Goal: Transaction & Acquisition: Purchase product/service

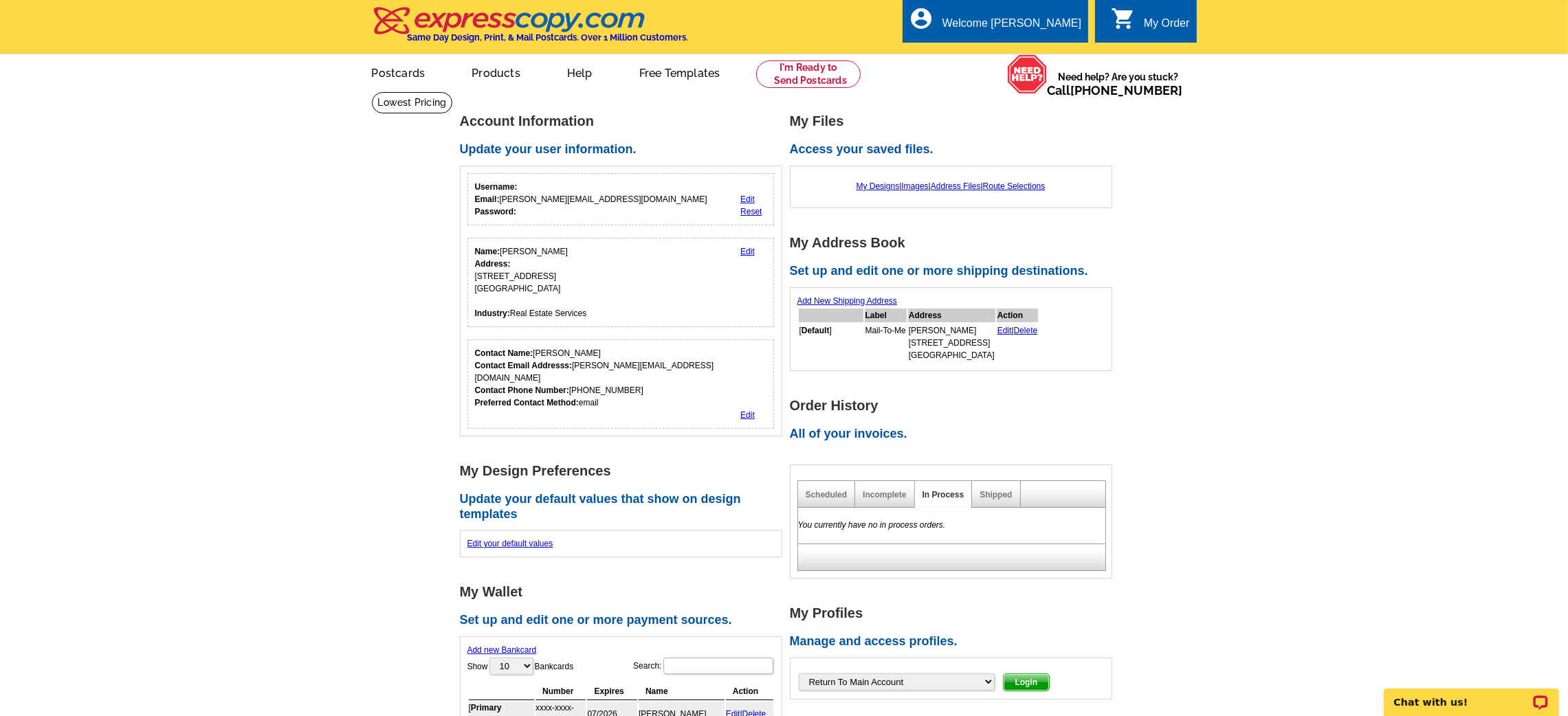
click at [1202, 279] on main "Account Information Update your user information. Username: Email: erin@eliteas…" at bounding box center [784, 607] width 1568 height 1032
click at [822, 90] on ul "picture_in_picture Postcards store_mall_directory Products keyboard_arrow_down …" at bounding box center [657, 84] width 616 height 59
click at [814, 82] on link at bounding box center [808, 74] width 105 height 27
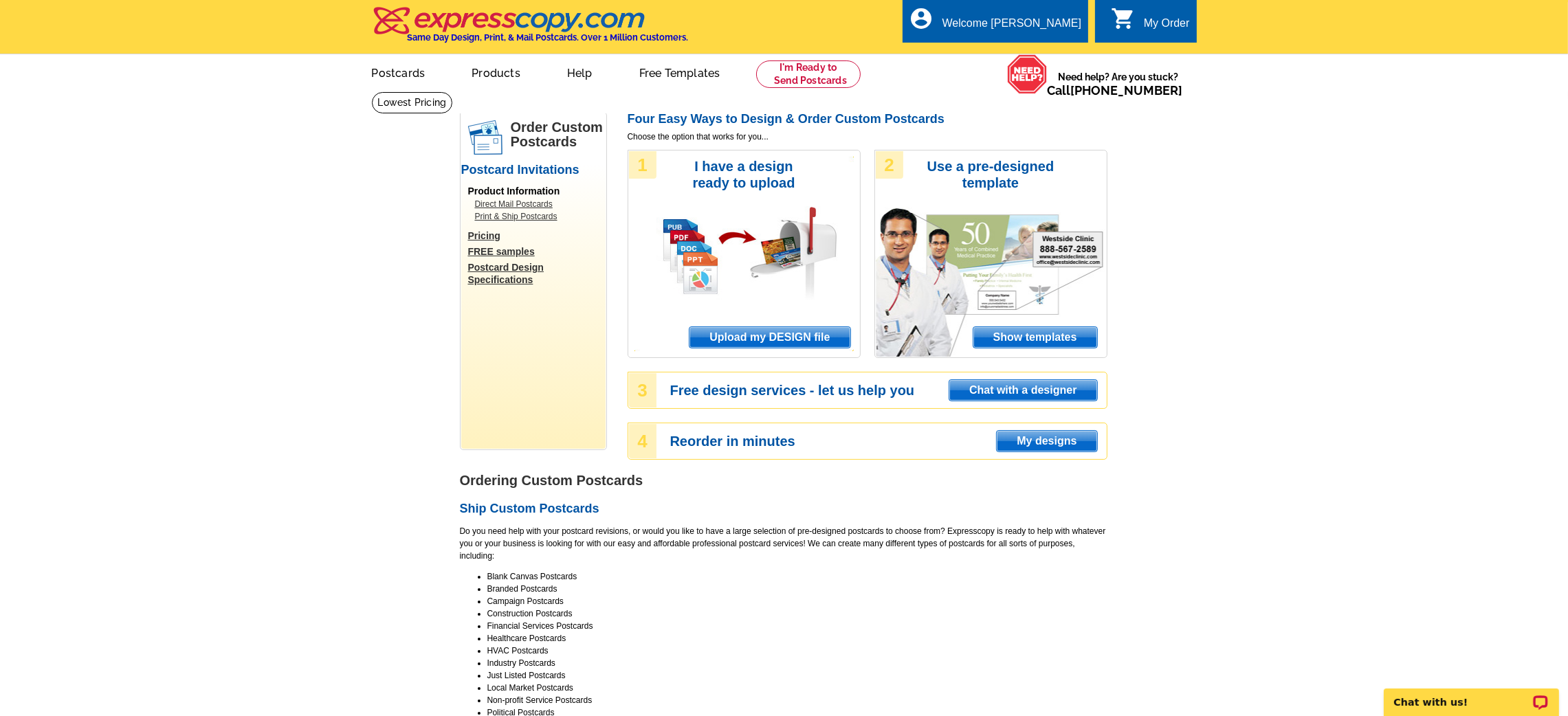
click at [761, 334] on span "Upload my DESIGN file" at bounding box center [769, 337] width 160 height 21
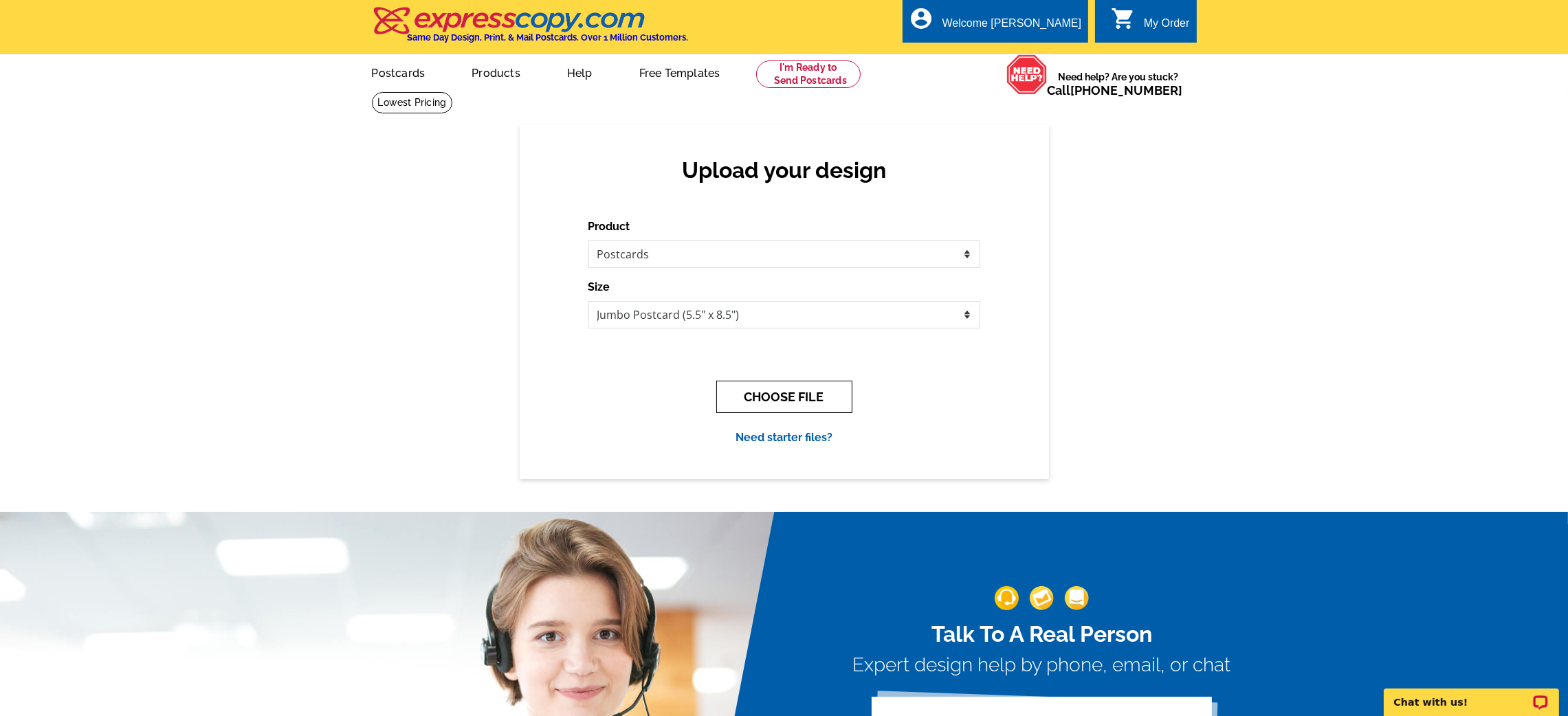
click at [800, 389] on button "CHOOSE FILE" at bounding box center [784, 397] width 136 height 33
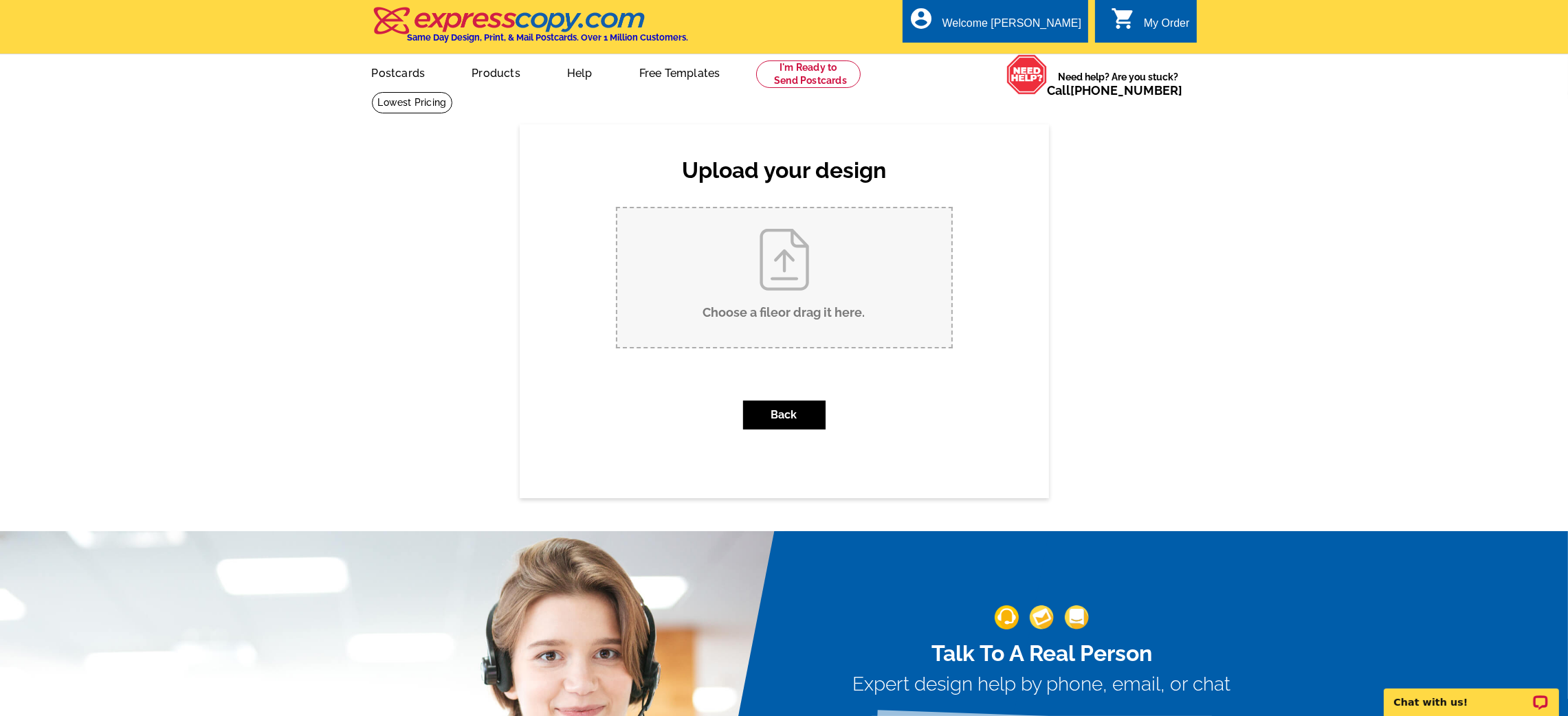
click at [785, 345] on input "Choose a file or drag it here ." at bounding box center [784, 277] width 334 height 139
type input "C:\fakepath\44 Country Club Front.pdf"
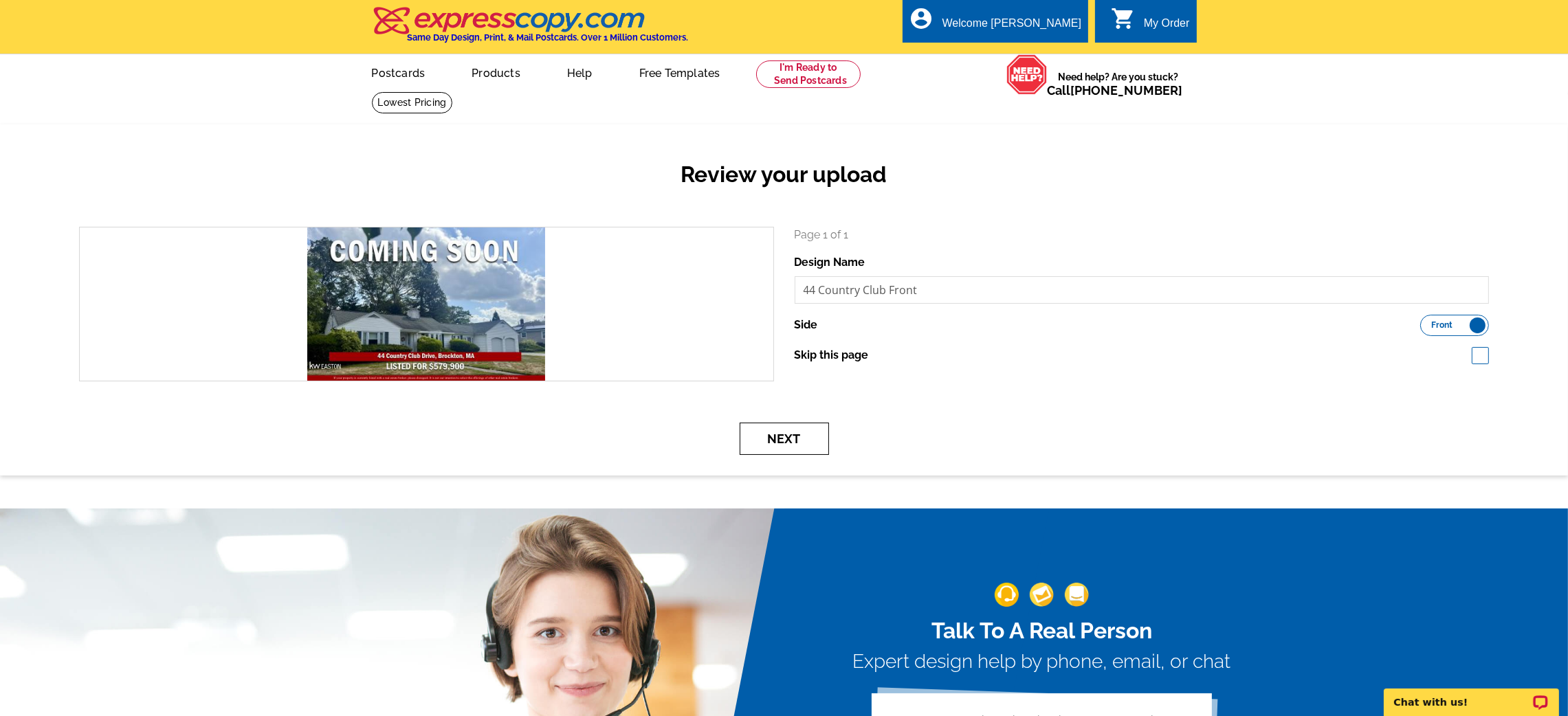
click at [793, 435] on button "Next" at bounding box center [784, 439] width 89 height 33
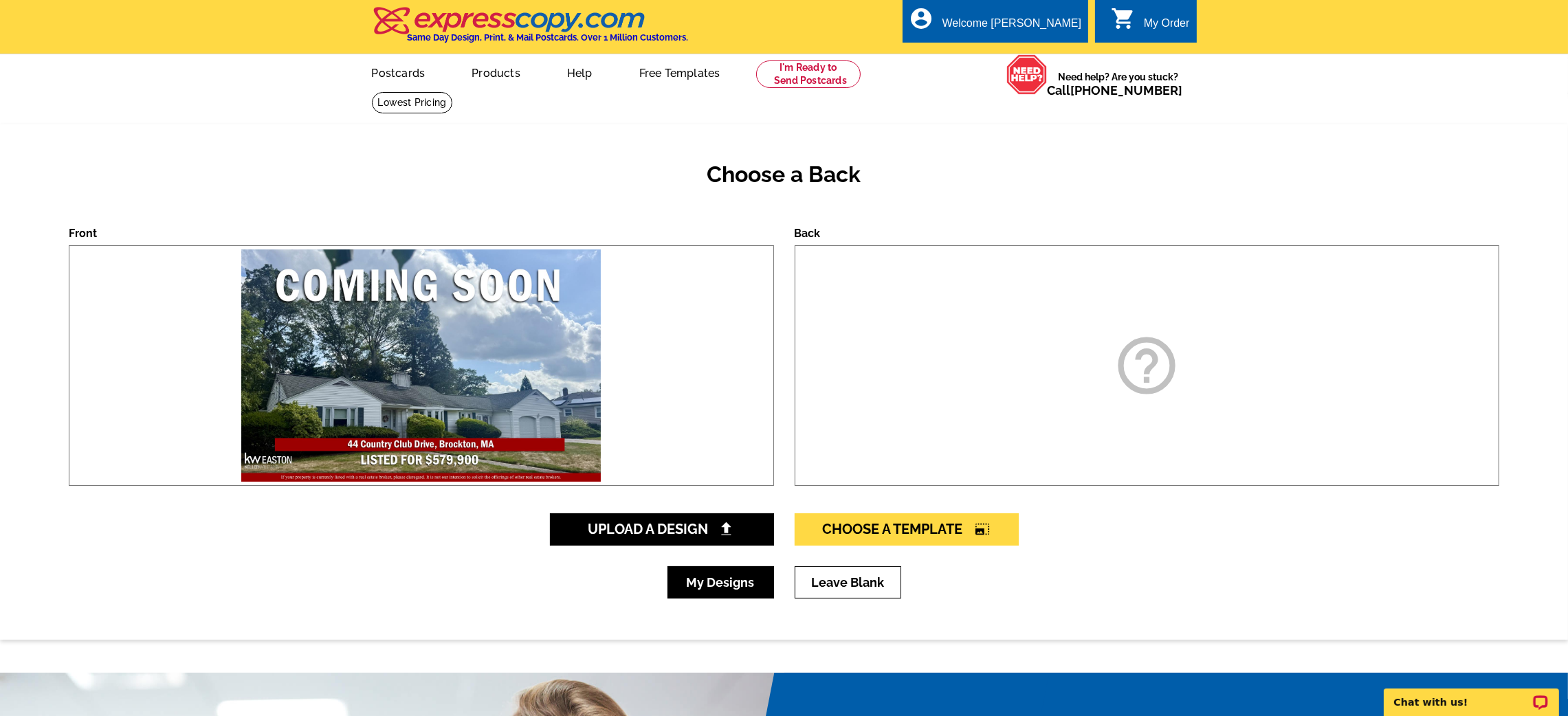
click at [730, 579] on link "My Designs" at bounding box center [720, 583] width 106 height 33
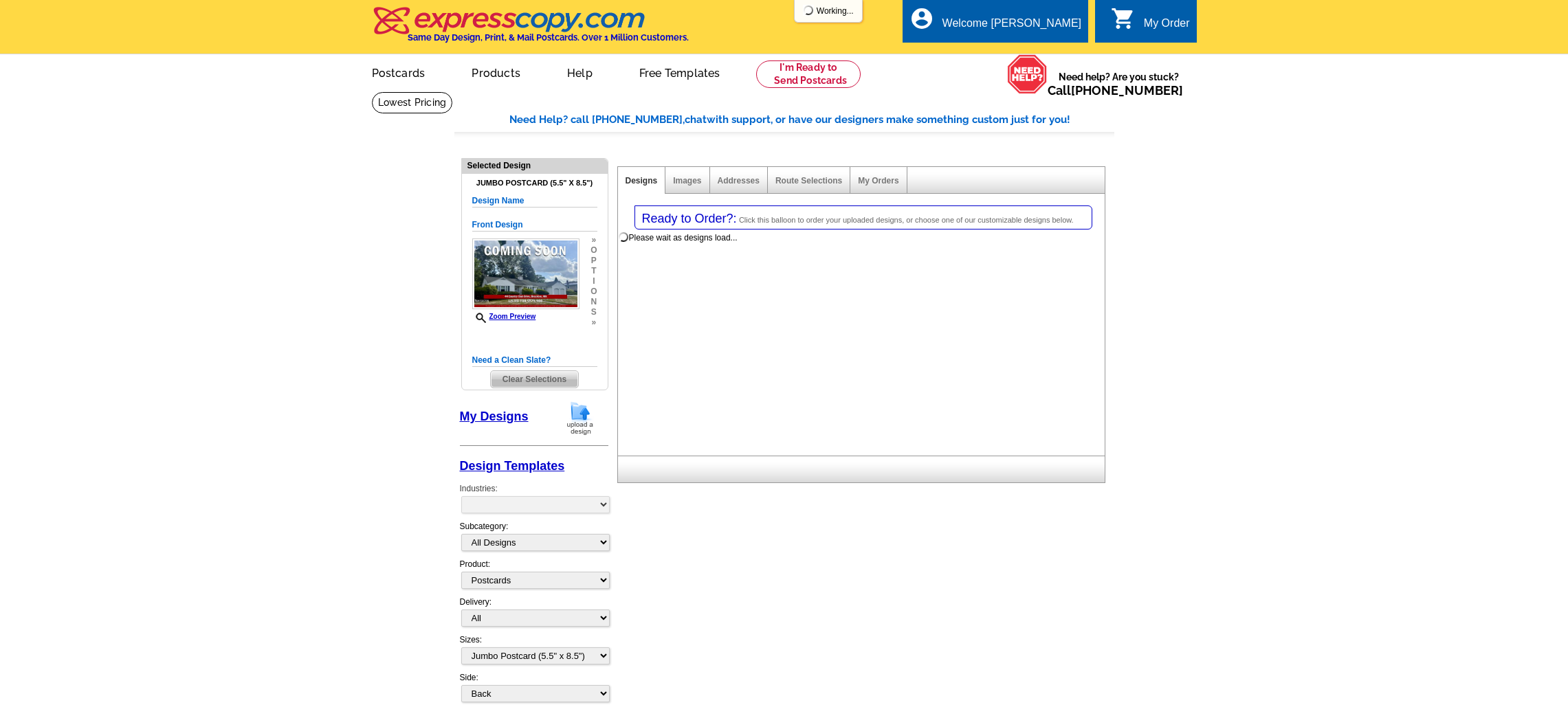
select select "1"
select select "2"
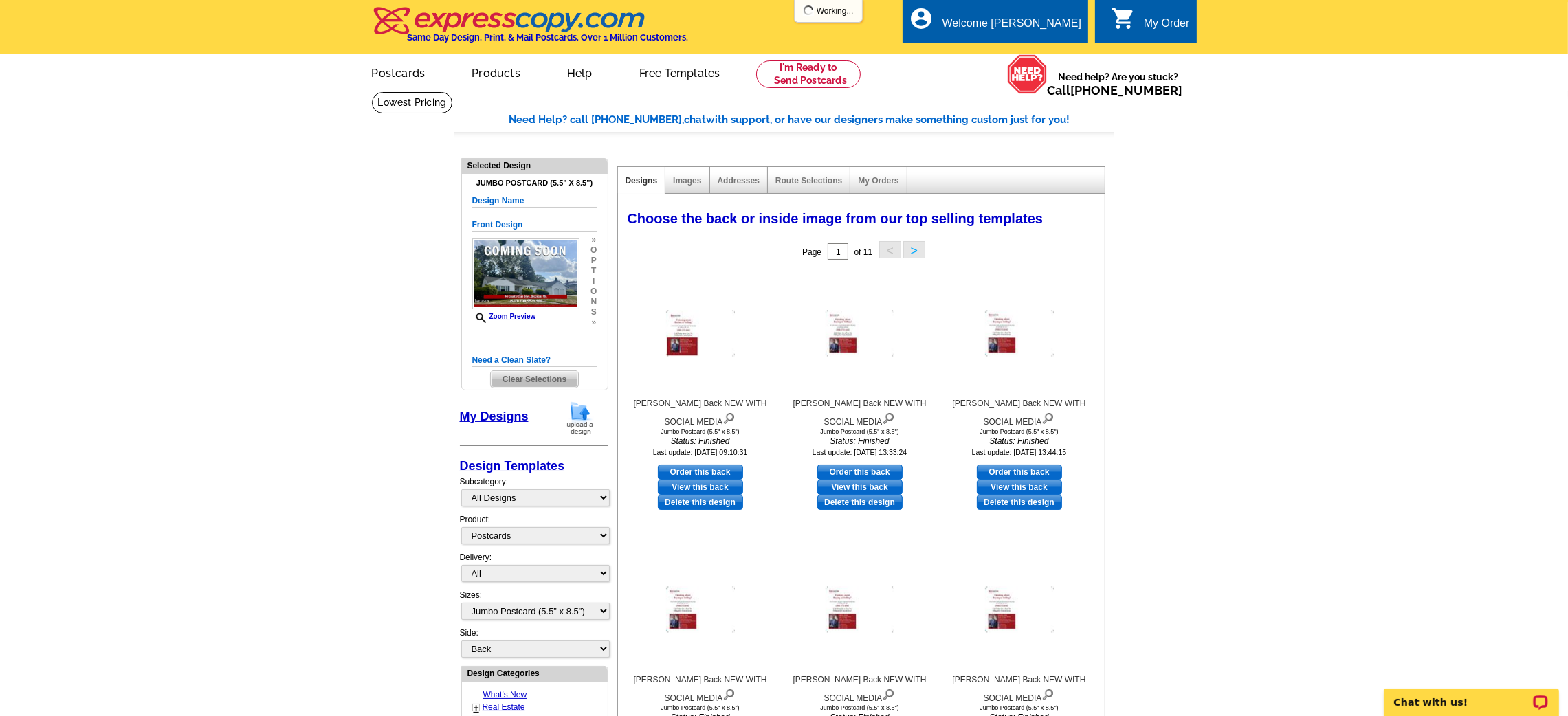
click at [710, 469] on link "Order this back" at bounding box center [701, 472] width 85 height 15
select select "front"
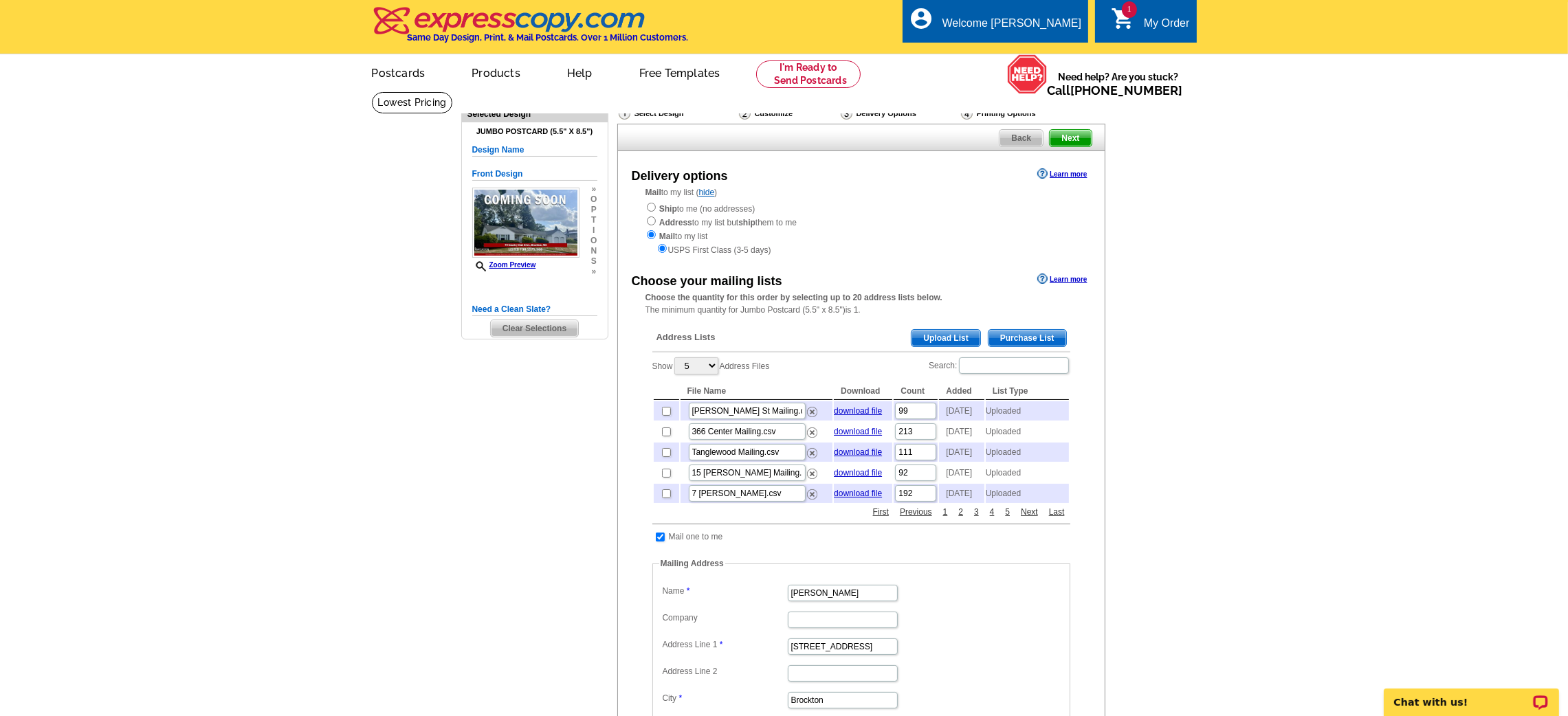
click at [933, 339] on span "Upload List" at bounding box center [945, 337] width 68 height 16
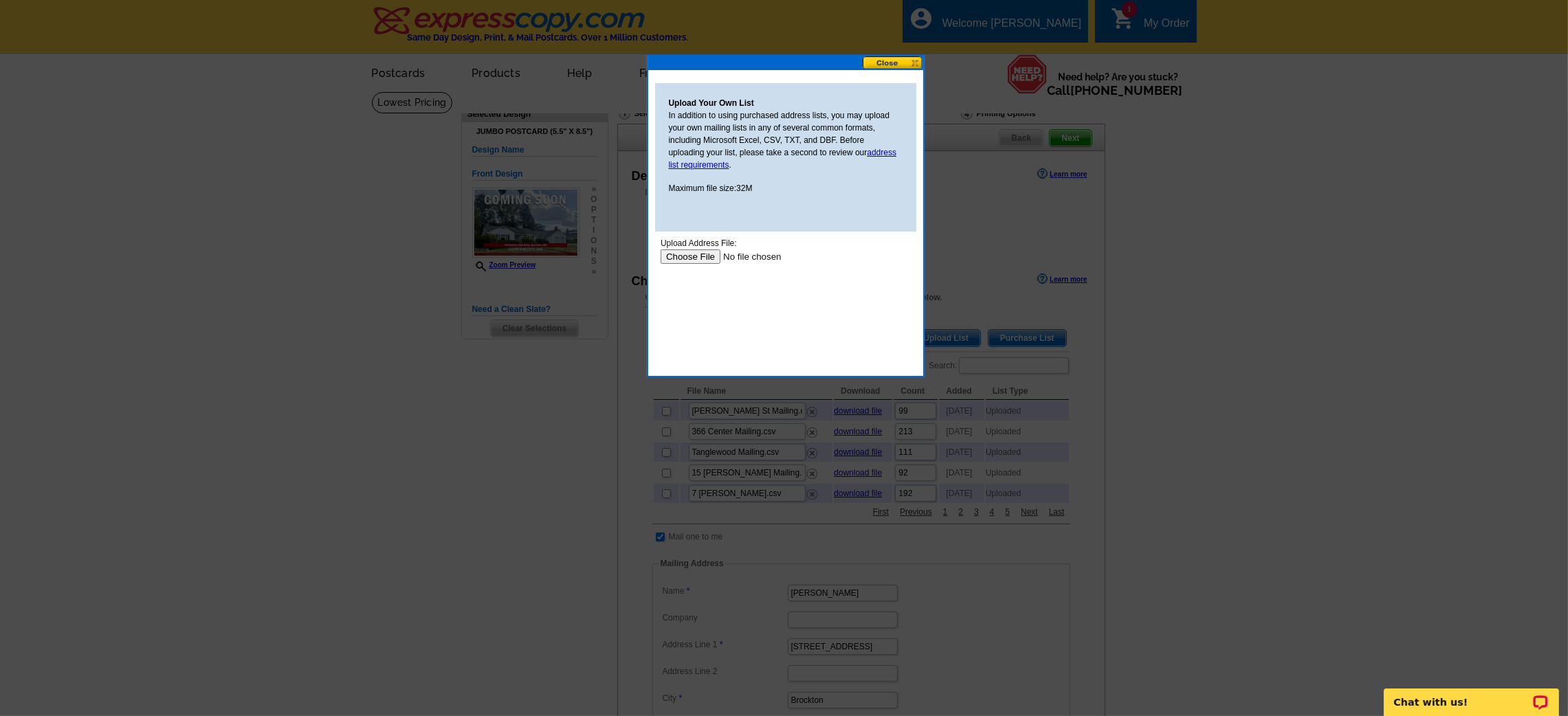
click at [700, 254] on input "file" at bounding box center [747, 256] width 174 height 15
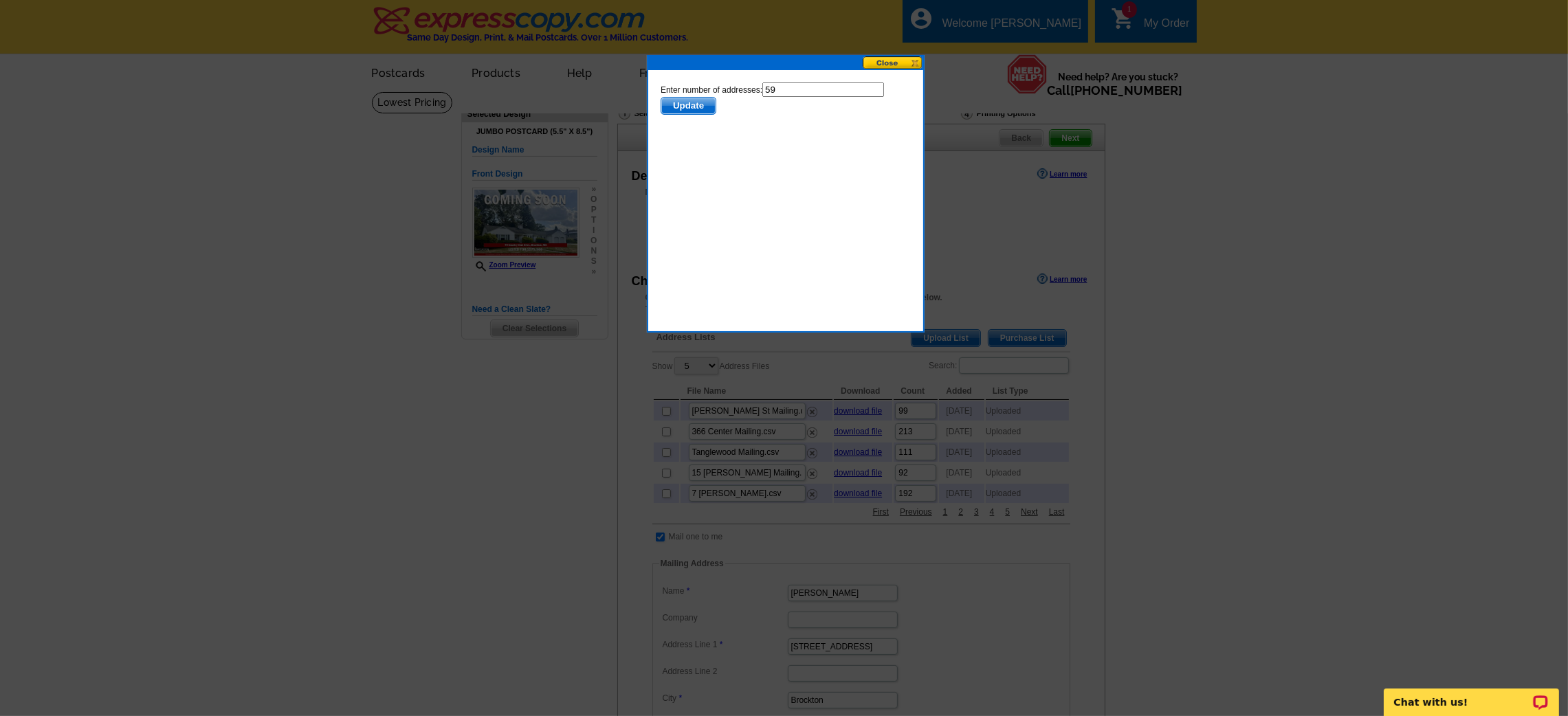
click at [681, 106] on span "Update" at bounding box center [688, 105] width 54 height 16
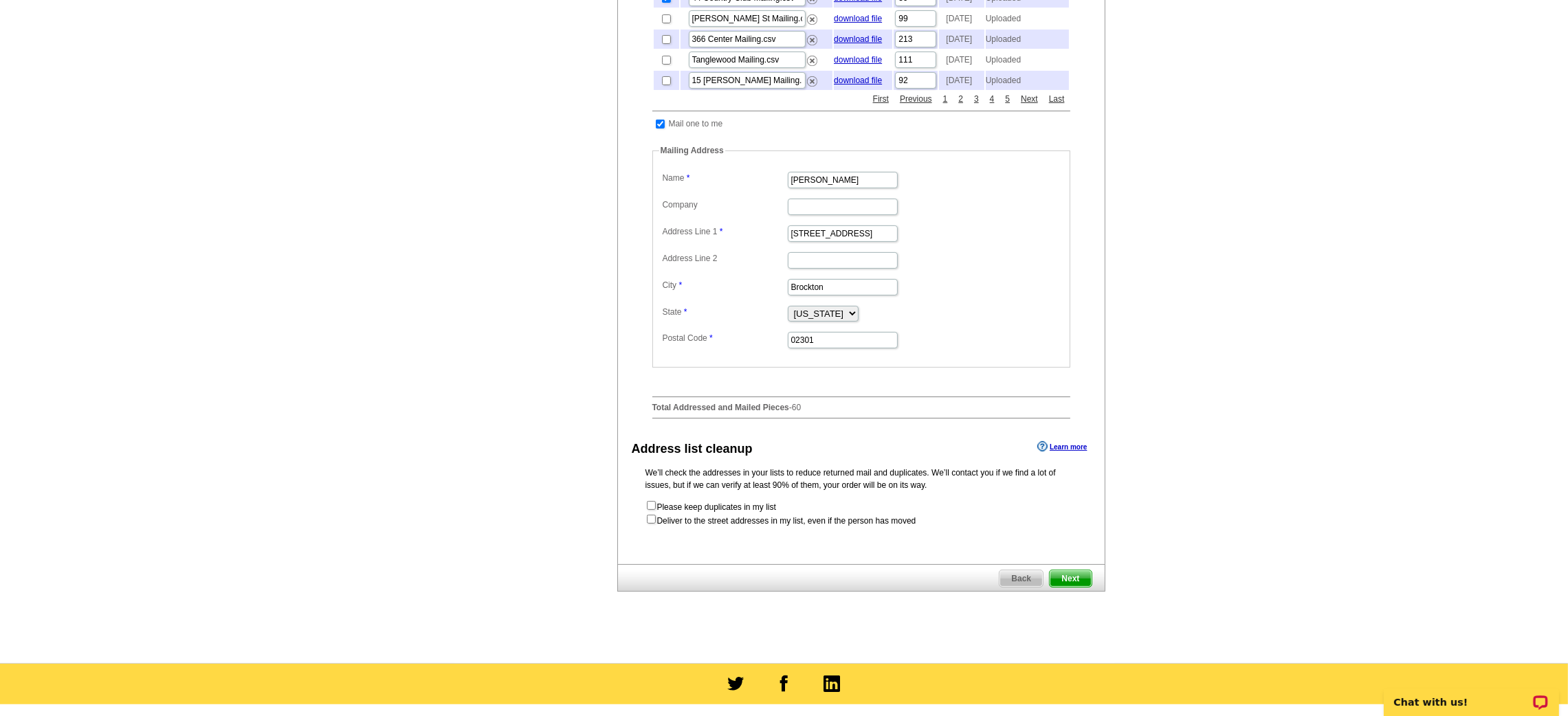
scroll to position [414, 0]
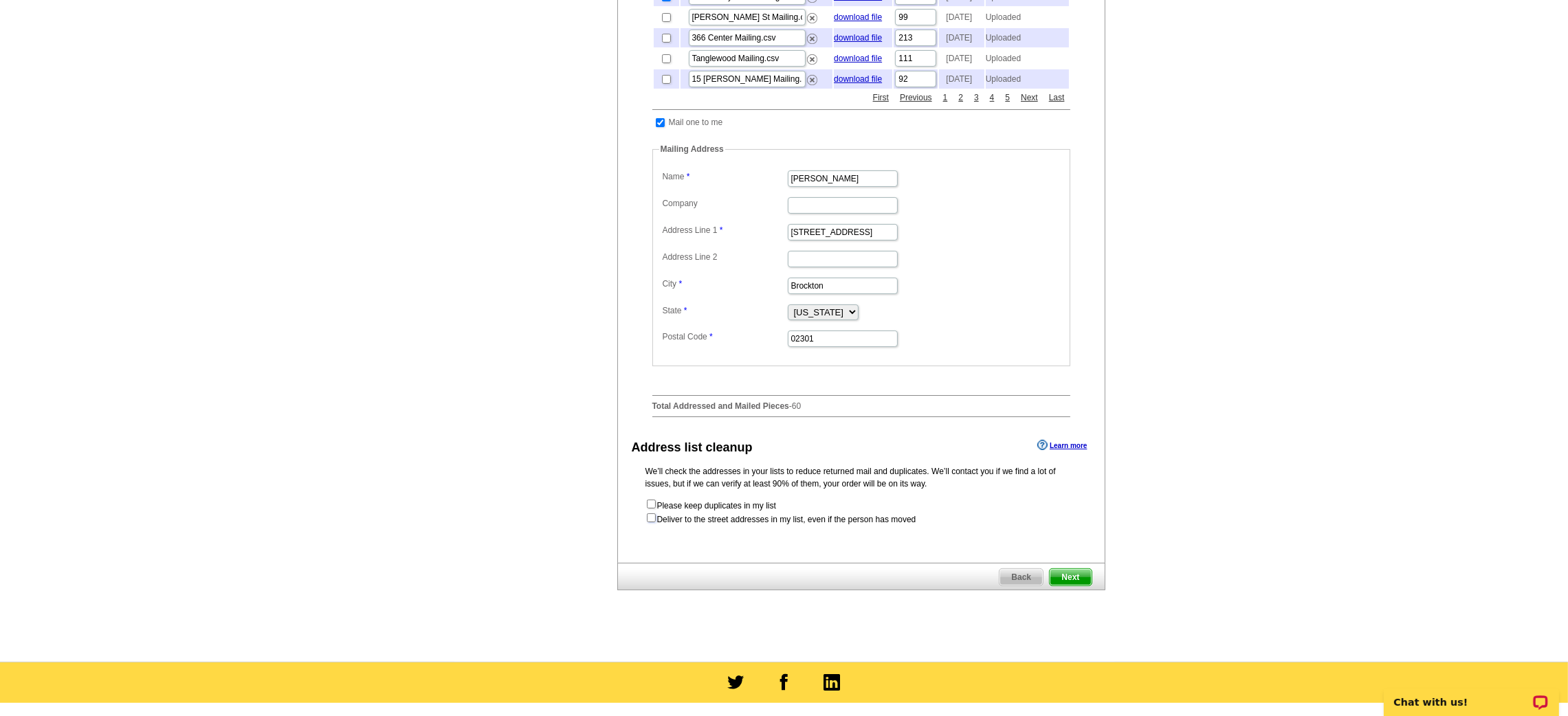
click at [654, 522] on input "checkbox" at bounding box center [651, 518] width 9 height 9
checkbox input "true"
radio input "true"
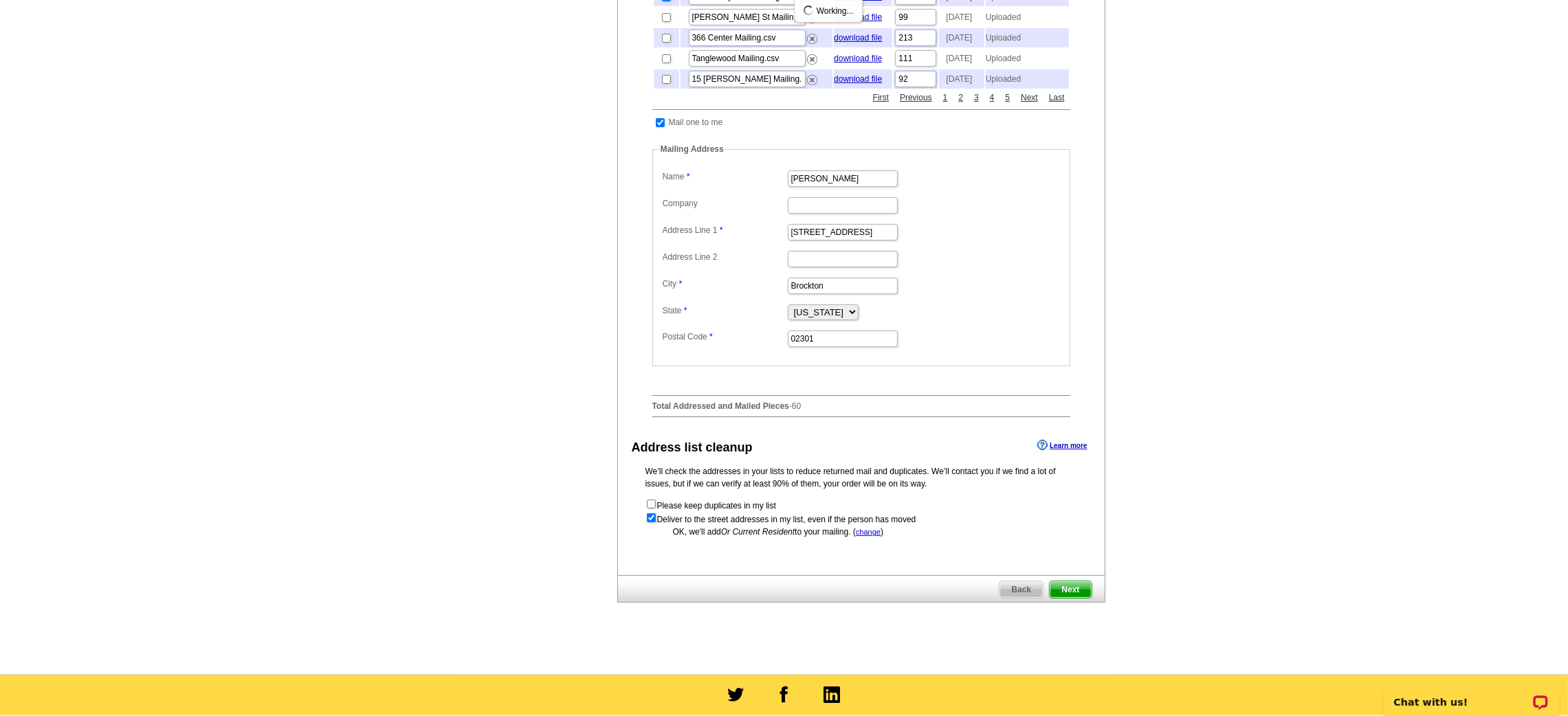
scroll to position [0, 0]
click at [1075, 597] on span "Next" at bounding box center [1070, 589] width 41 height 16
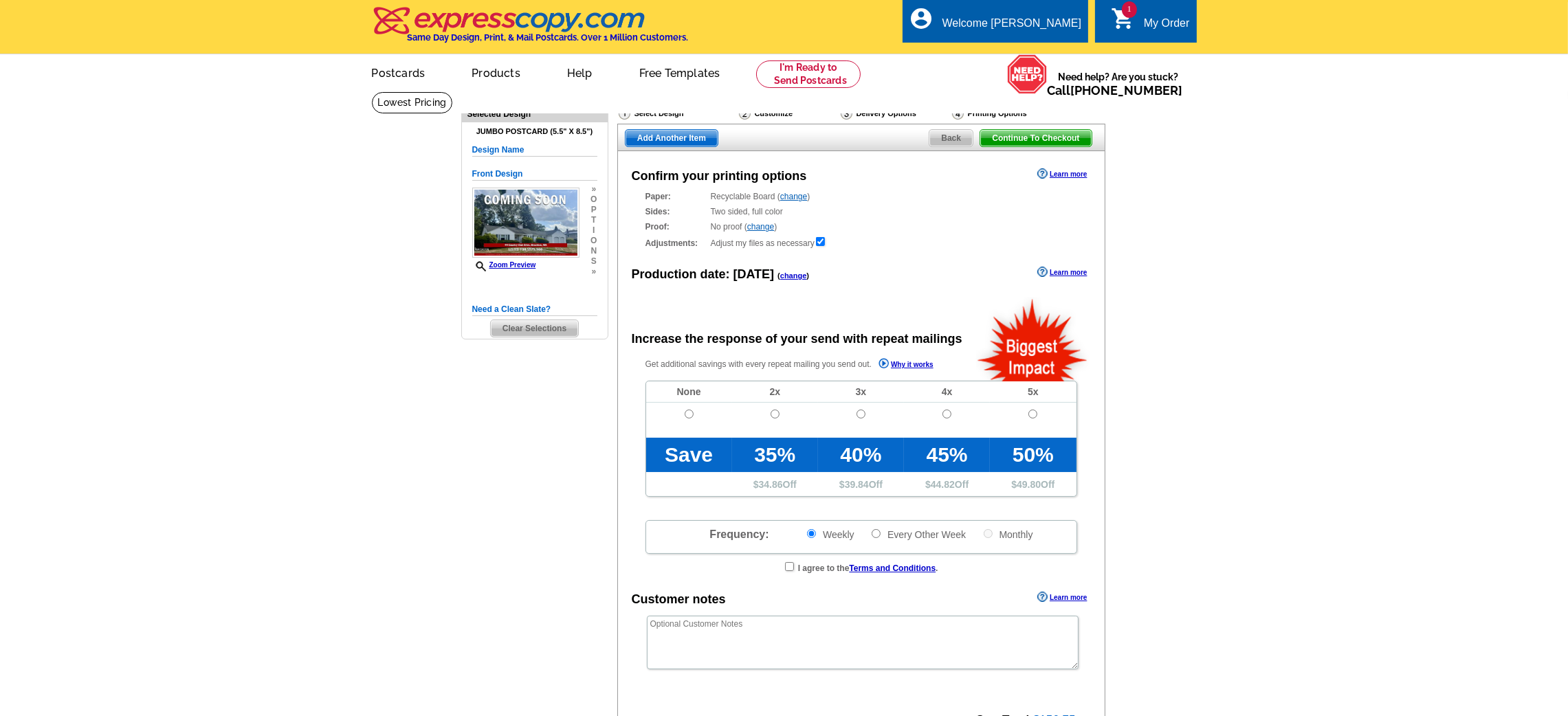
radio input "false"
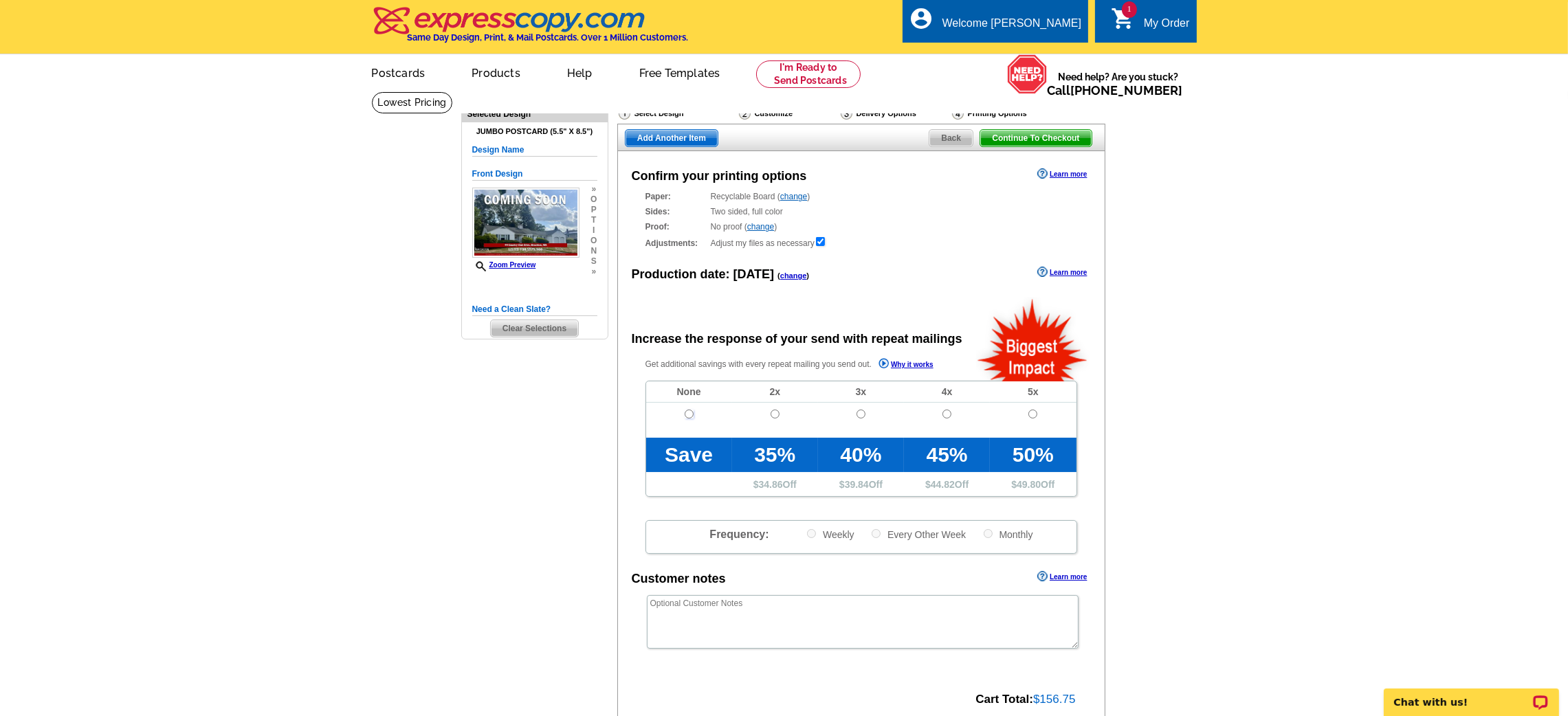
click at [692, 411] on input "radio" at bounding box center [689, 414] width 9 height 9
radio input "true"
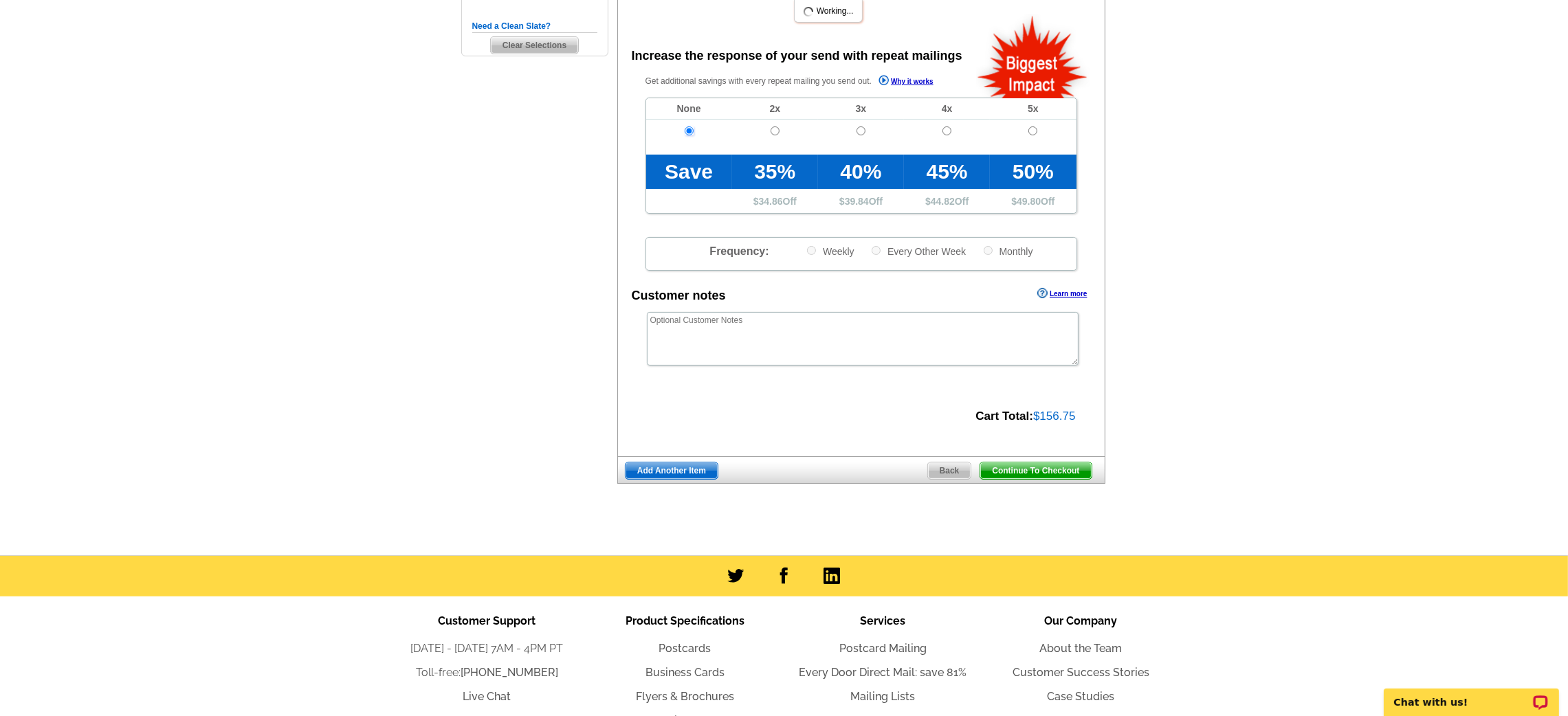
scroll to position [286, 0]
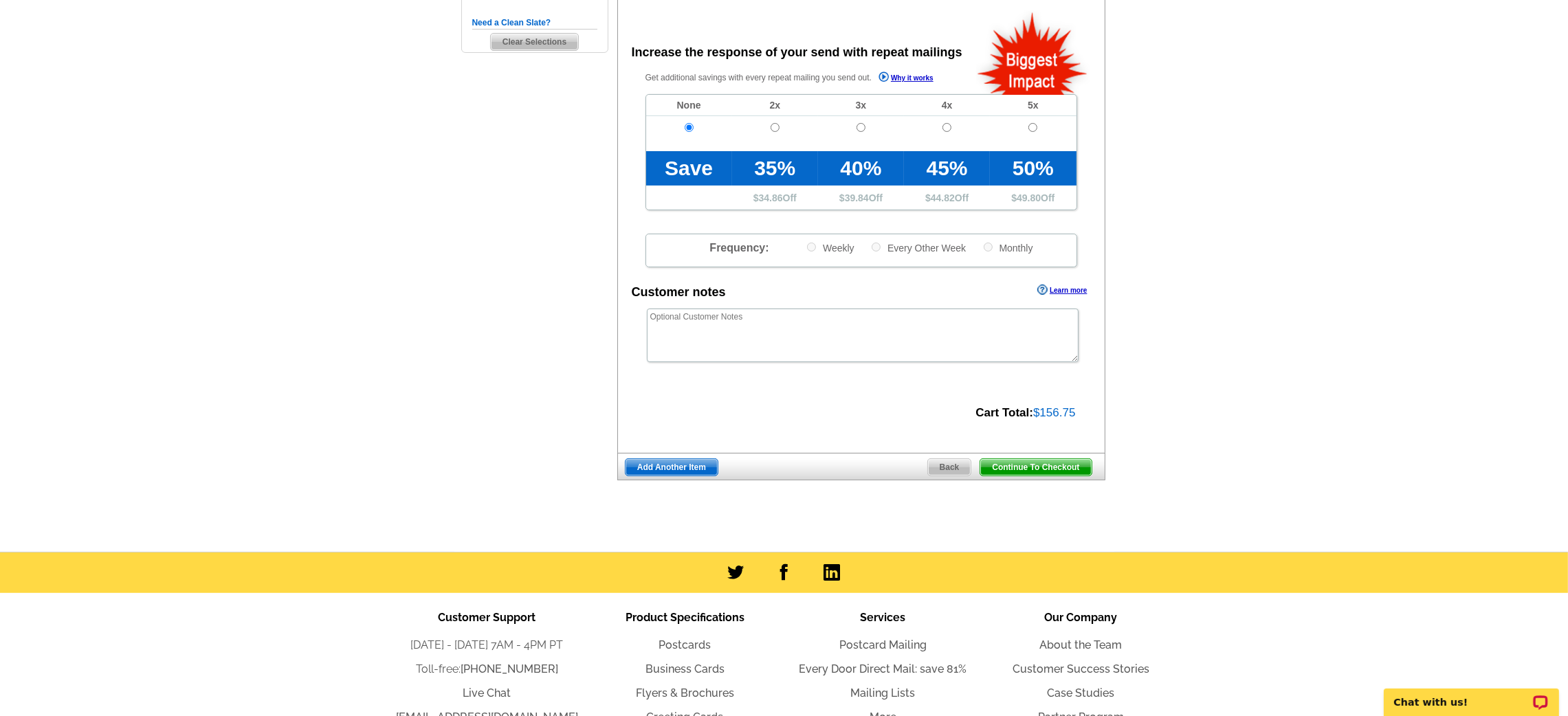
click at [1070, 465] on span "Continue To Checkout" at bounding box center [1036, 467] width 111 height 16
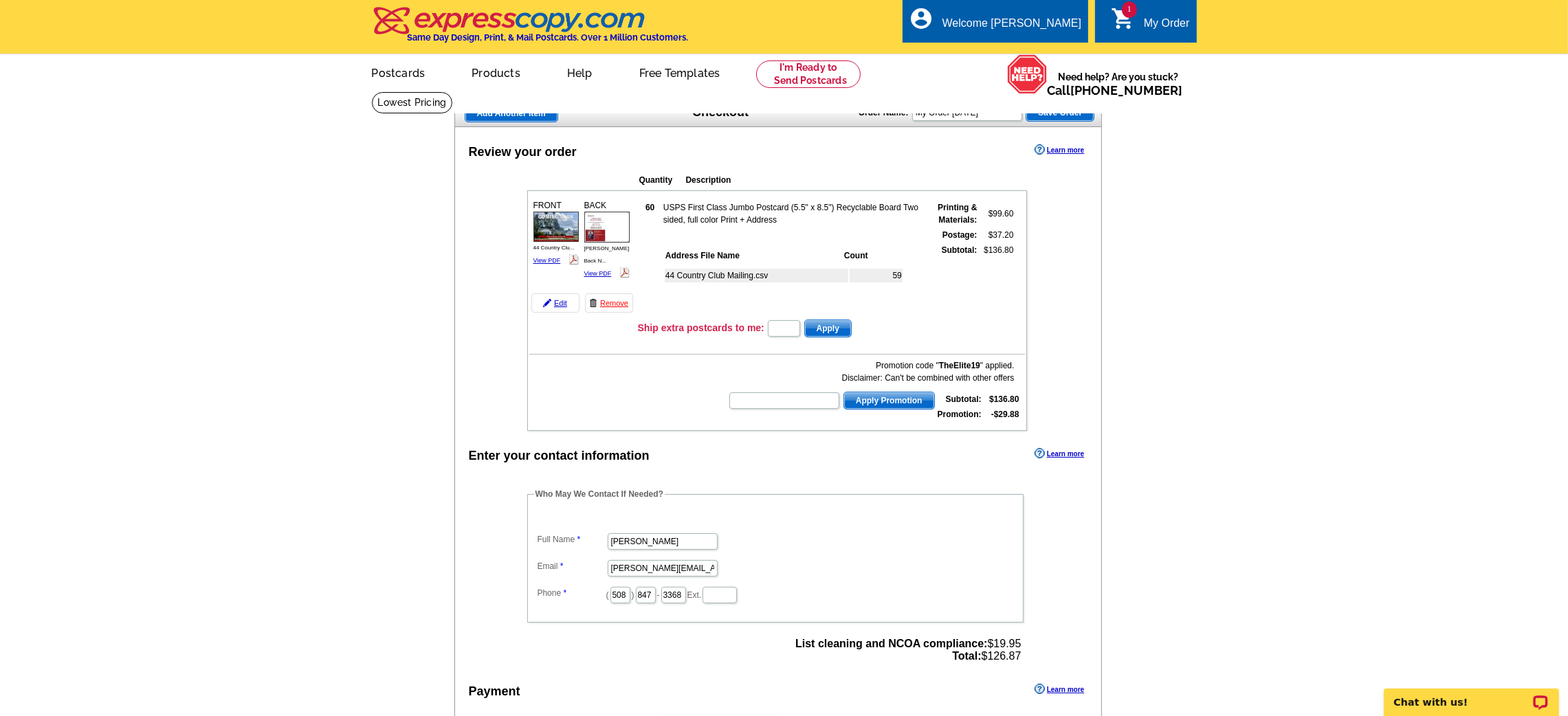
scroll to position [277, 0]
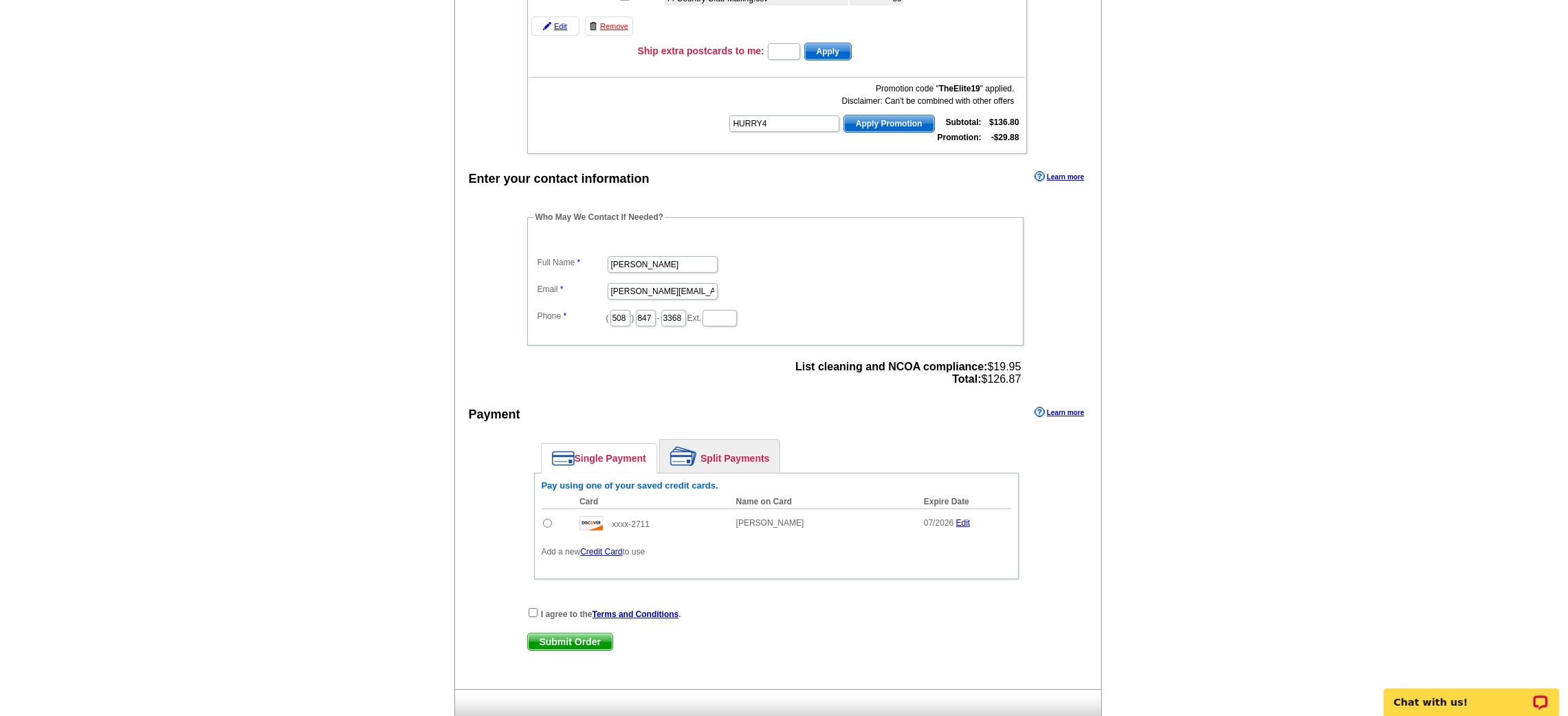
type input "HURRY40"
click at [550, 519] on input "radio" at bounding box center [548, 524] width 9 height 9
radio input "true"
click at [532, 608] on input "checkbox" at bounding box center [533, 613] width 9 height 9
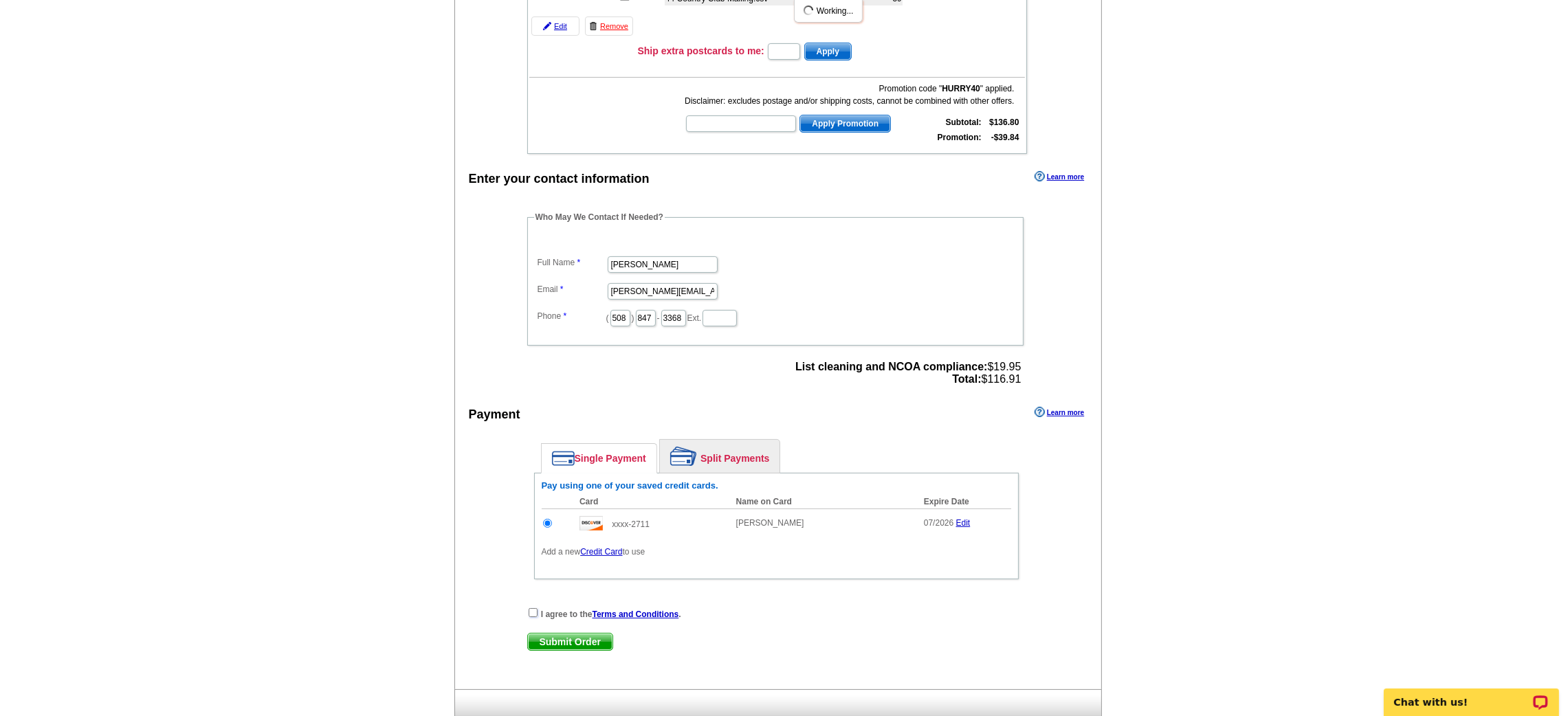
checkbox input "true"
click at [538, 634] on span "Submit Order" at bounding box center [570, 642] width 85 height 16
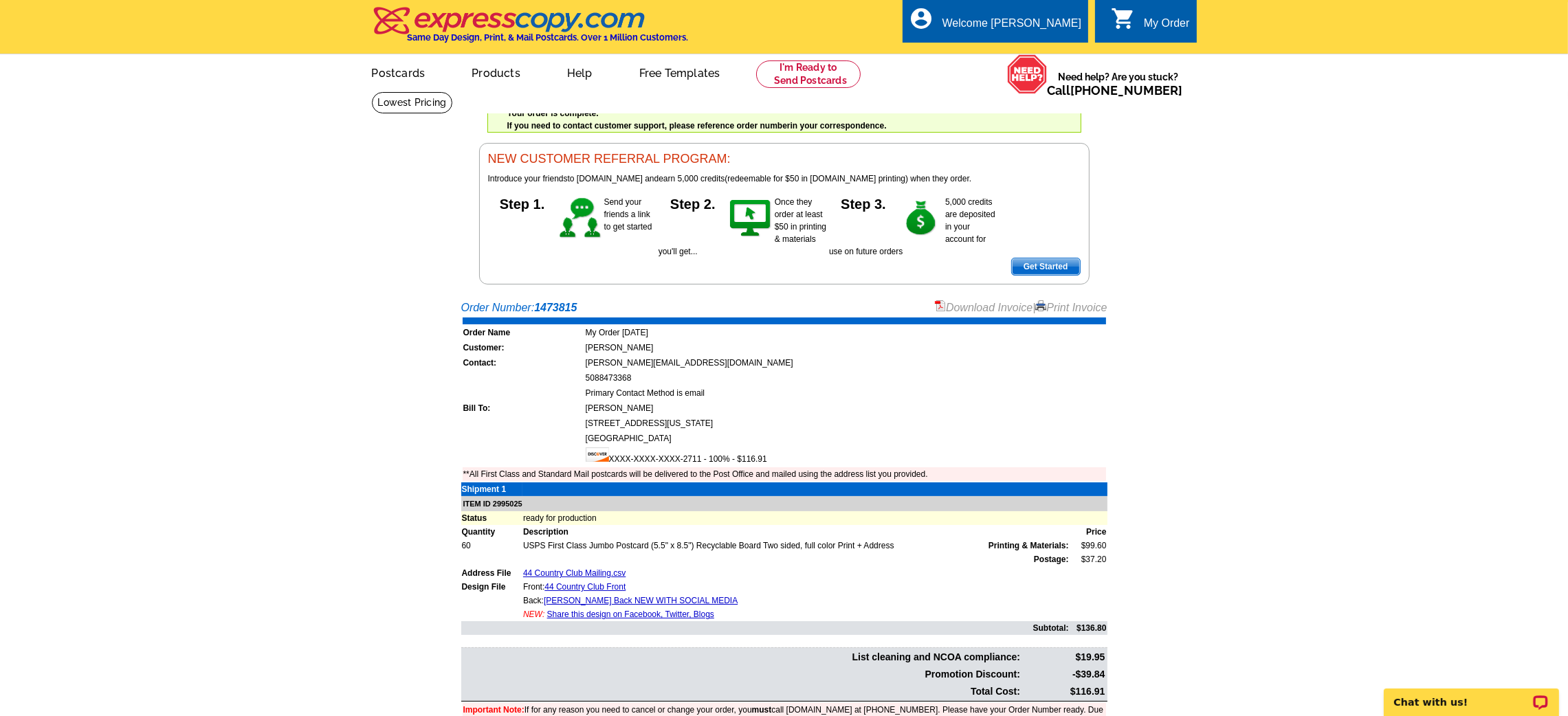
click at [959, 311] on link "Download Invoice" at bounding box center [983, 307] width 98 height 12
